Goal: Information Seeking & Learning: Find specific fact

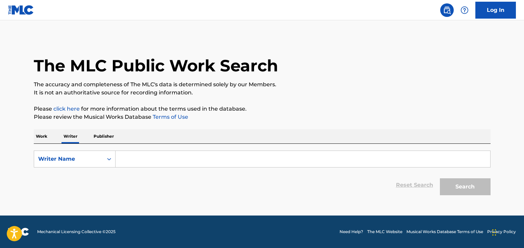
click at [137, 160] on input "Search Form" at bounding box center [302, 159] width 375 height 16
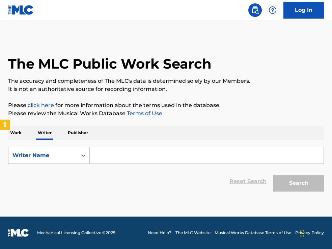
click at [118, 159] on input "Search Form" at bounding box center [207, 155] width 234 height 16
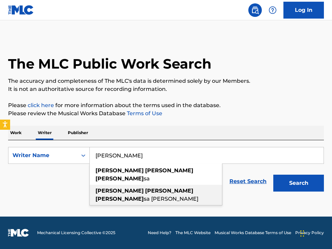
click at [145, 187] on strong "[PERSON_NAME]" at bounding box center [169, 190] width 48 height 6
type input "[PERSON_NAME]"
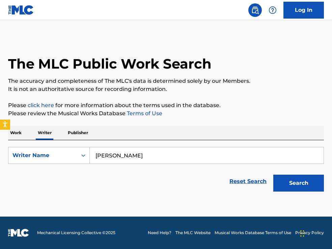
click at [285, 180] on button "Search" at bounding box center [299, 183] width 51 height 17
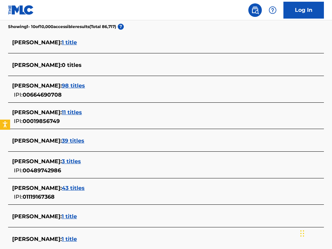
scroll to position [175, 0]
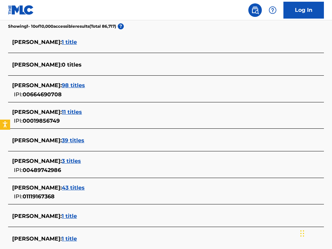
click at [85, 85] on span "98 titles" at bounding box center [73, 85] width 23 height 6
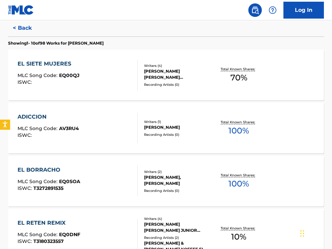
click at [173, 73] on div "[PERSON_NAME] [PERSON_NAME] [PERSON_NAME] [PERSON_NAME], [PERSON_NAME][GEOGRAPH…" at bounding box center [178, 74] width 69 height 12
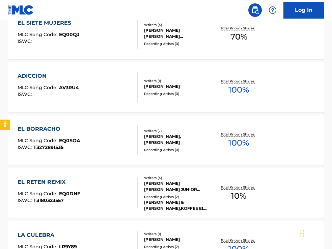
scroll to position [239, 0]
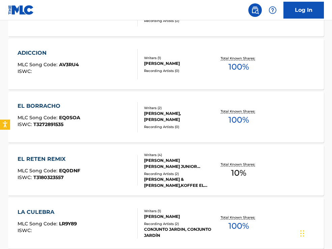
click at [156, 66] on div "[PERSON_NAME]" at bounding box center [178, 63] width 69 height 6
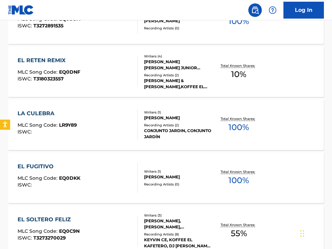
scroll to position [337, 0]
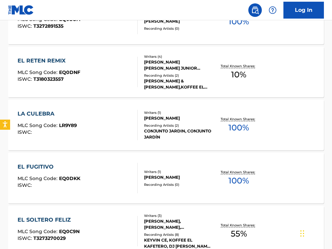
click at [161, 65] on div "[PERSON_NAME] [PERSON_NAME] JUNIOR [PERSON_NAME] [PERSON_NAME], [PERSON_NAME]" at bounding box center [178, 65] width 69 height 12
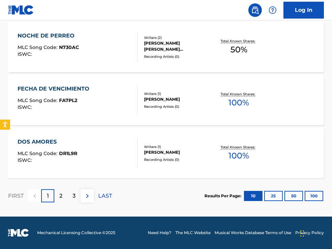
scroll to position [574, 0]
click at [310, 195] on button "100" at bounding box center [314, 196] width 19 height 10
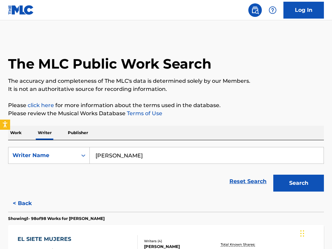
scroll to position [0, 0]
